Goal: Task Accomplishment & Management: Complete application form

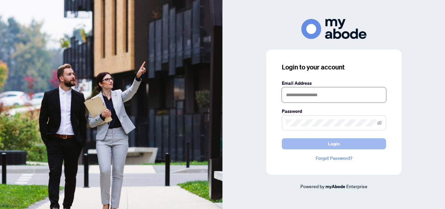
type input "**********"
click at [317, 144] on button "Login" at bounding box center [334, 143] width 104 height 11
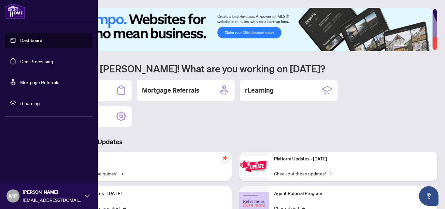
click at [20, 61] on link "Deal Processing" at bounding box center [36, 61] width 33 height 6
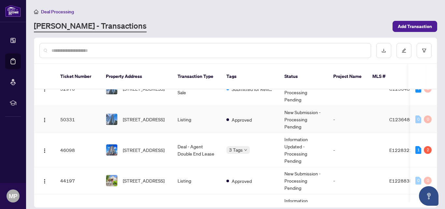
scroll to position [80, 0]
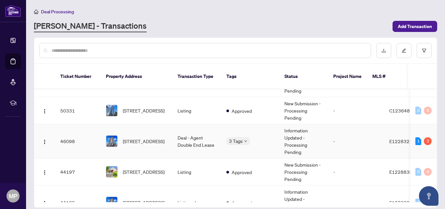
click at [214, 134] on td "Deal - Agent Double End Lease" at bounding box center [196, 141] width 49 height 34
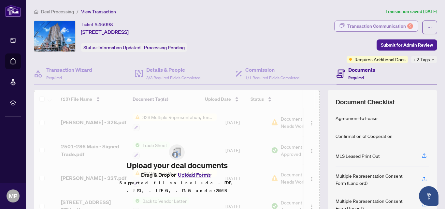
click at [363, 28] on div "Transaction Communication 2" at bounding box center [380, 26] width 66 height 10
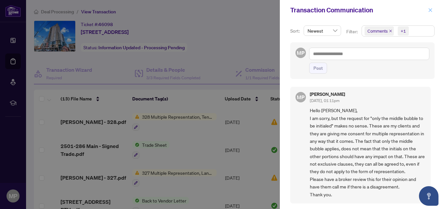
click at [431, 10] on icon "close" at bounding box center [431, 10] width 4 height 4
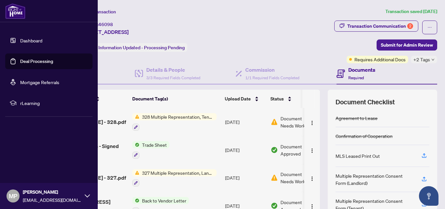
click at [20, 62] on link "Deal Processing" at bounding box center [36, 61] width 33 height 6
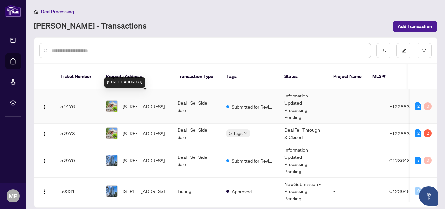
click at [150, 103] on span "[STREET_ADDRESS]" at bounding box center [144, 106] width 42 height 7
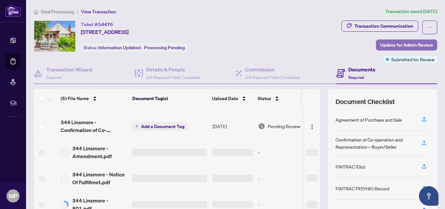
click at [402, 47] on span "Update for Admin Review" at bounding box center [406, 45] width 53 height 10
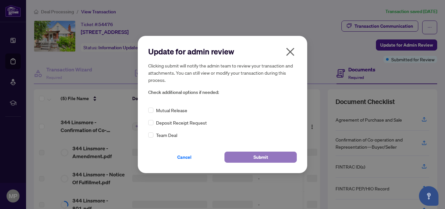
click at [237, 152] on button "Submit" at bounding box center [261, 157] width 72 height 11
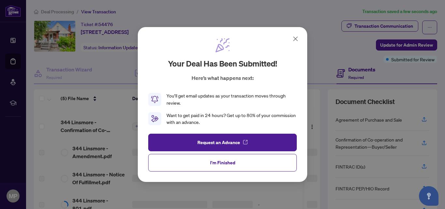
click at [296, 38] on icon at bounding box center [296, 39] width 8 height 8
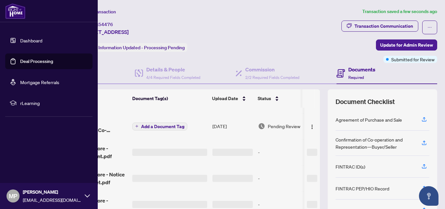
click at [20, 62] on link "Deal Processing" at bounding box center [36, 61] width 33 height 6
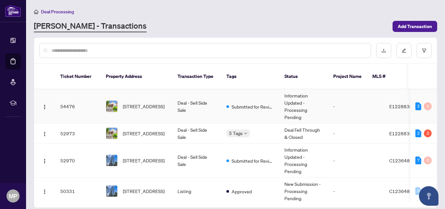
click at [176, 99] on td "Deal - Sell Side Sale" at bounding box center [196, 106] width 49 height 34
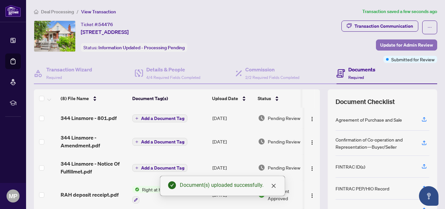
click at [390, 49] on span "Update for Admin Review" at bounding box center [406, 45] width 53 height 10
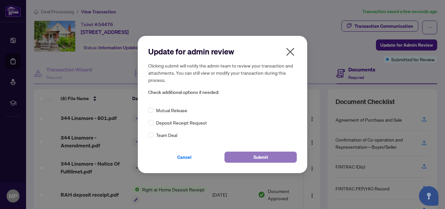
click at [247, 156] on button "Submit" at bounding box center [261, 157] width 72 height 11
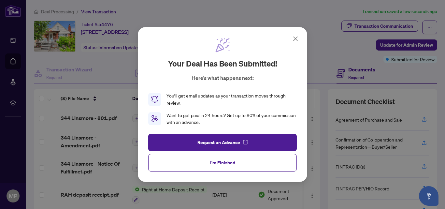
click at [298, 36] on icon at bounding box center [296, 39] width 8 height 8
